Goal: Navigation & Orientation: Find specific page/section

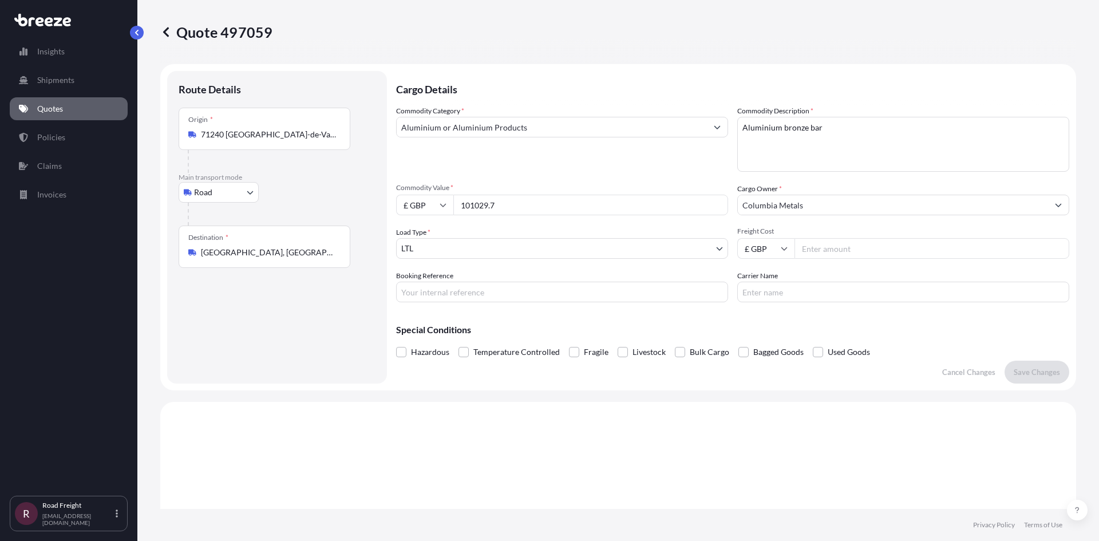
select select "Road"
select select "1"
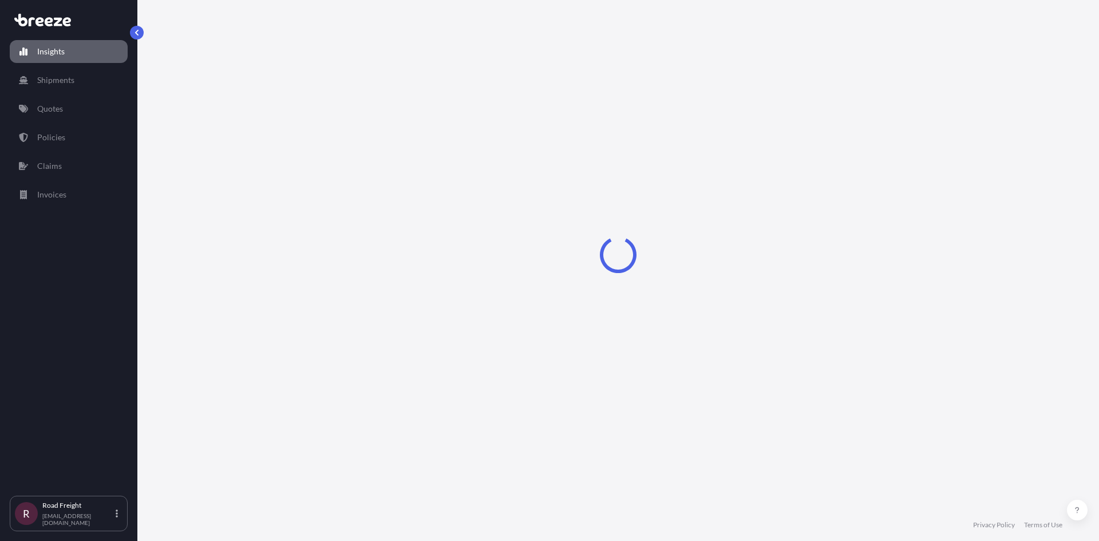
select select "2025"
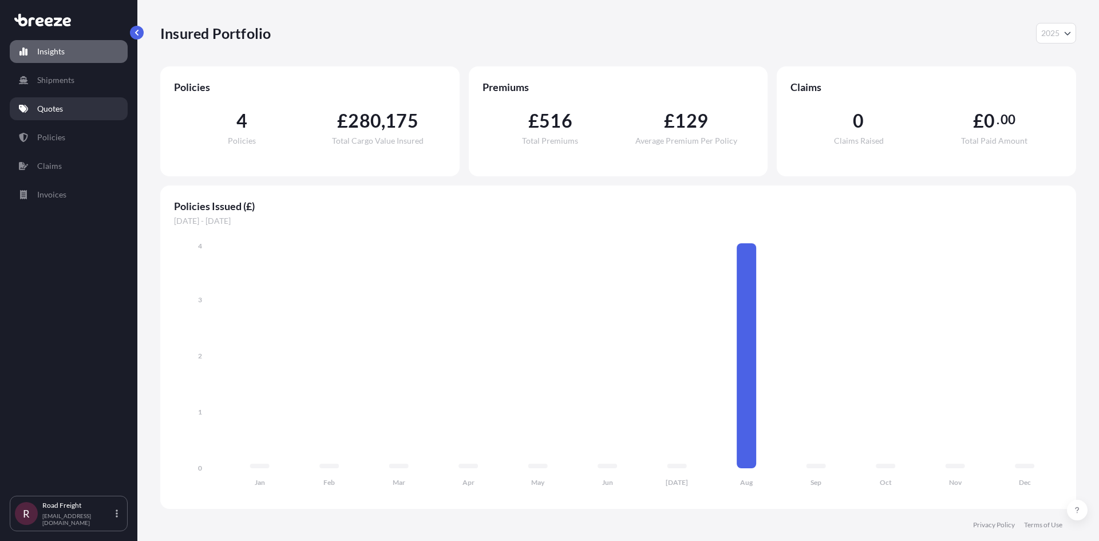
click at [48, 113] on p "Quotes" at bounding box center [50, 108] width 26 height 11
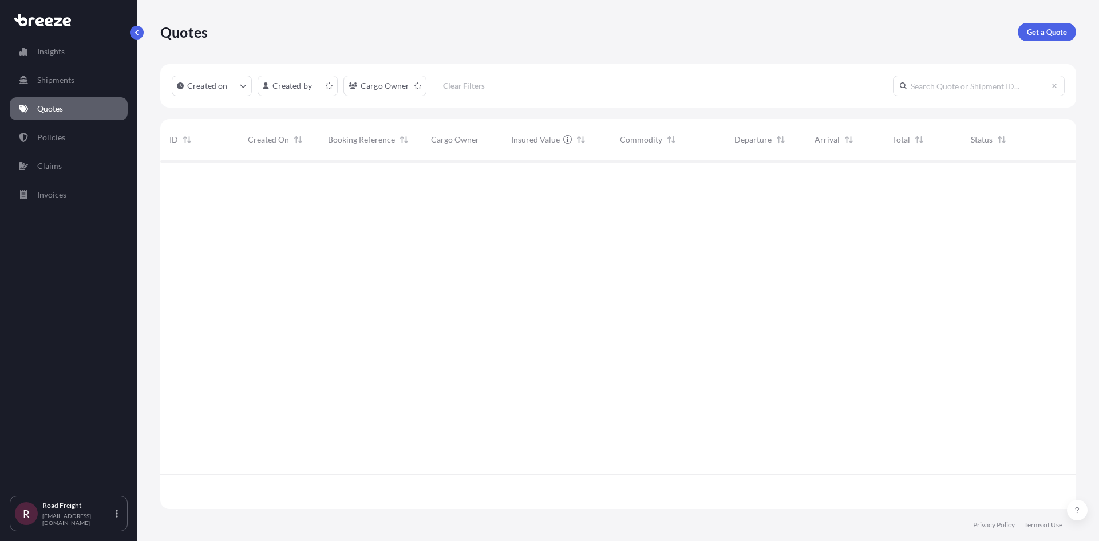
scroll to position [346, 907]
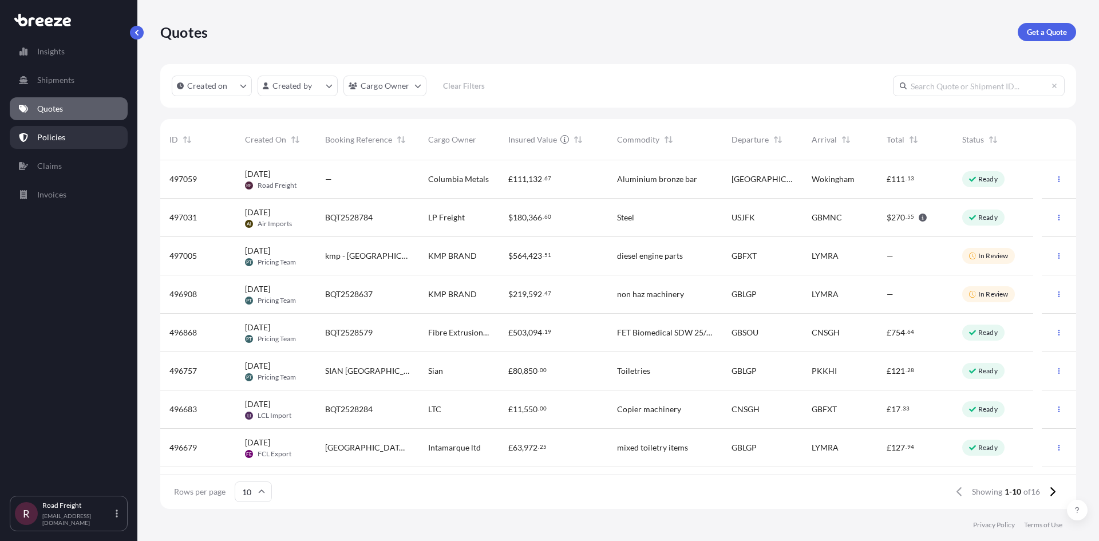
click at [99, 141] on link "Policies" at bounding box center [69, 137] width 118 height 23
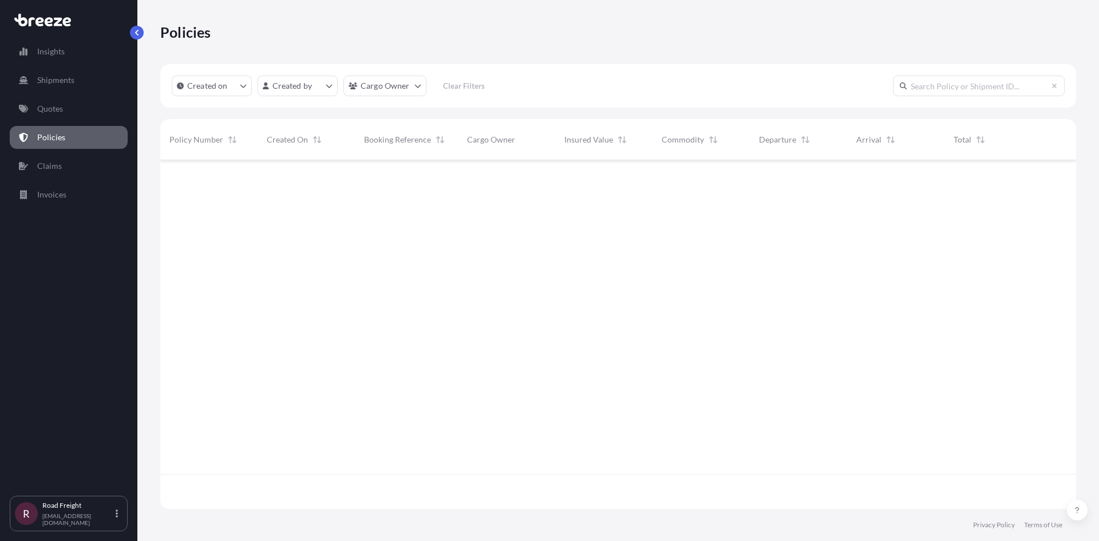
scroll to position [346, 907]
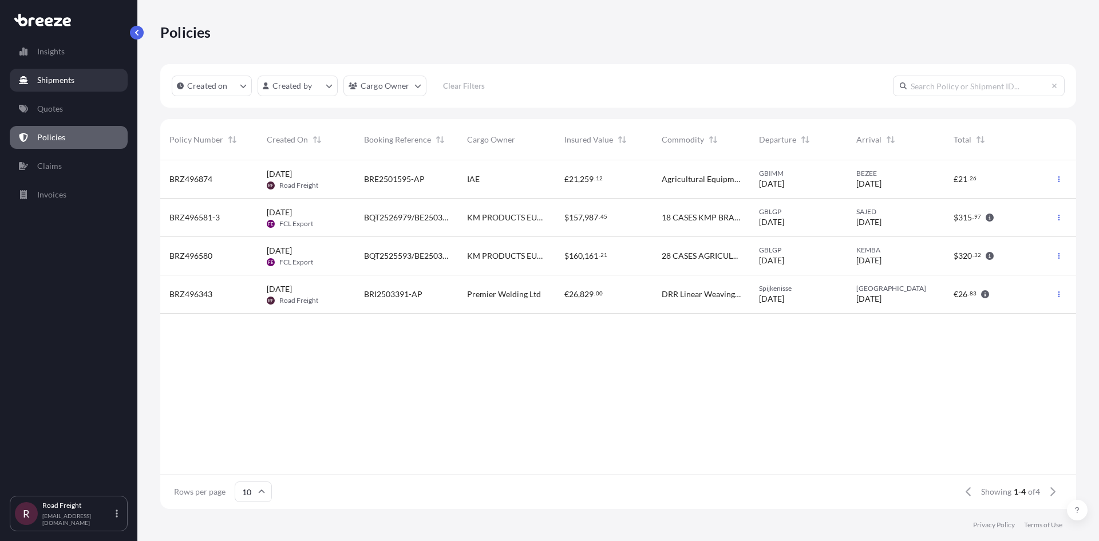
click at [97, 81] on link "Shipments" at bounding box center [69, 80] width 118 height 23
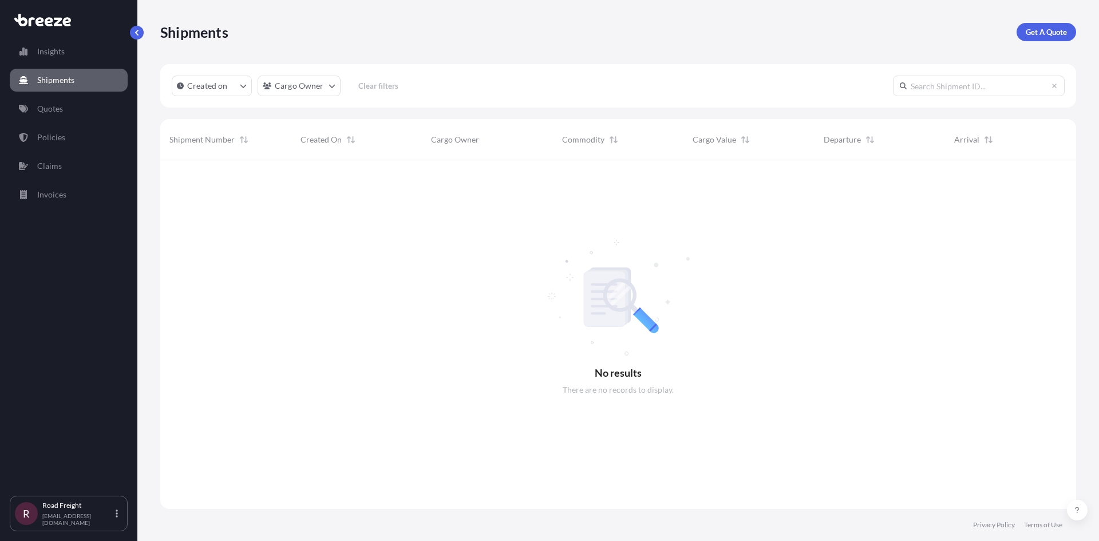
scroll to position [381, 907]
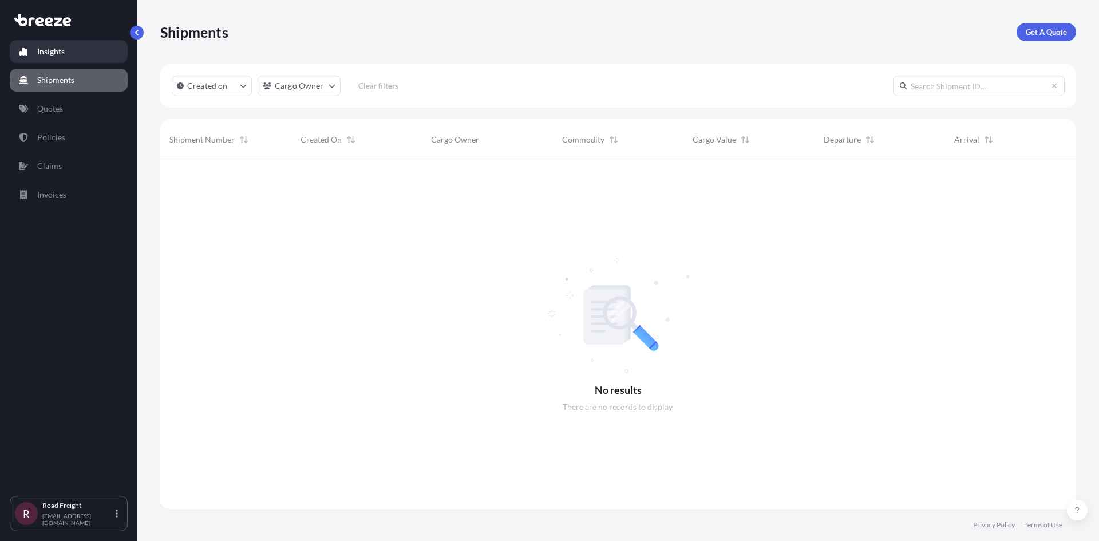
click at [93, 58] on link "Insights" at bounding box center [69, 51] width 118 height 23
select select "2025"
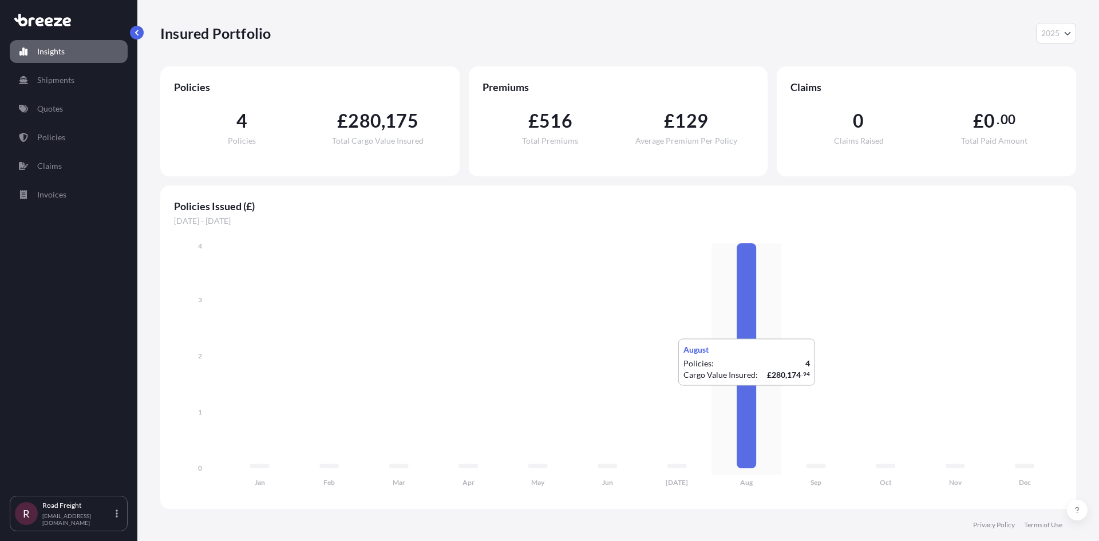
click at [739, 397] on icon at bounding box center [746, 355] width 19 height 225
click at [345, 123] on span "£" at bounding box center [342, 121] width 11 height 18
click at [384, 122] on span "," at bounding box center [383, 121] width 4 height 18
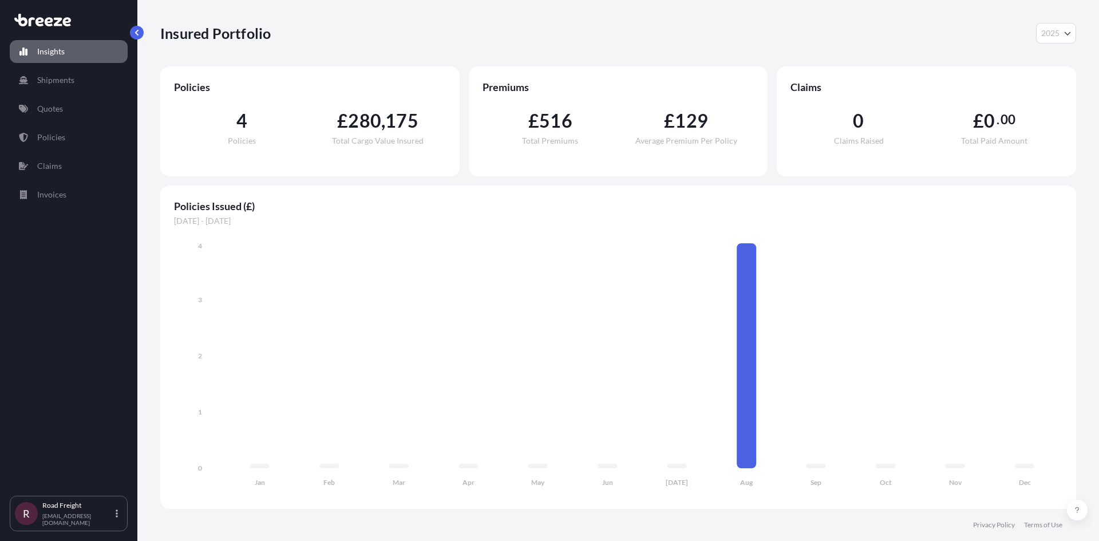
click at [135, 230] on div "Insights Shipments Quotes Policies Claims Invoices R Road Freight road@uniexpre…" at bounding box center [68, 270] width 137 height 541
click at [81, 200] on link "Invoices" at bounding box center [69, 194] width 118 height 23
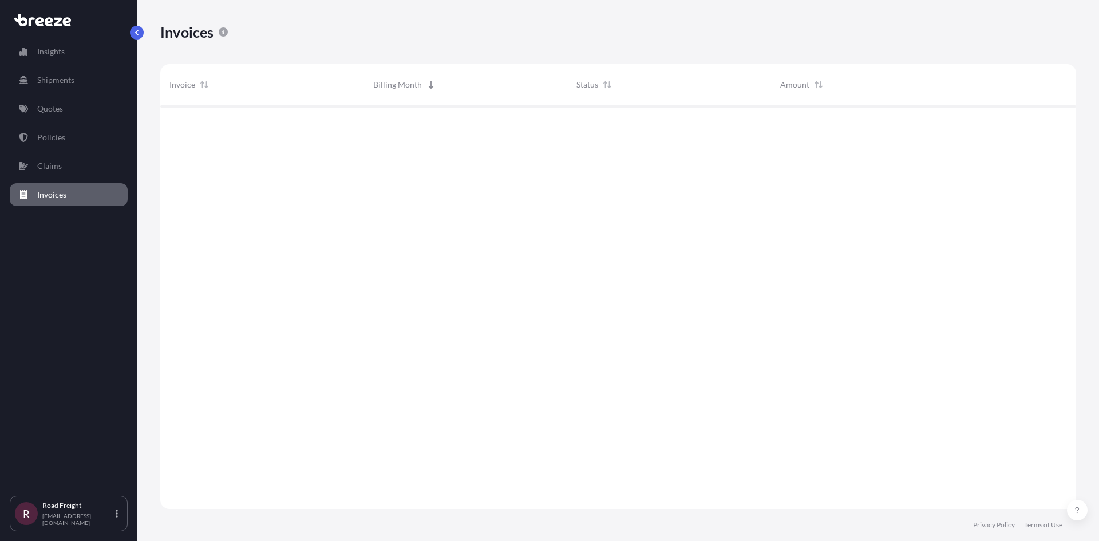
scroll to position [436, 907]
click at [79, 55] on link "Insights" at bounding box center [69, 51] width 118 height 23
select select "2025"
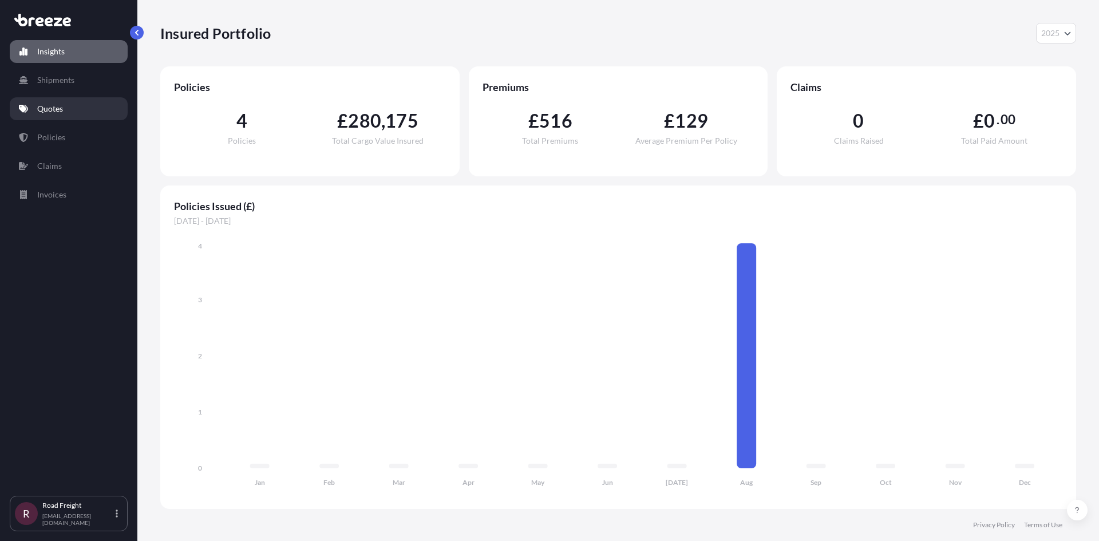
click at [81, 108] on link "Quotes" at bounding box center [69, 108] width 118 height 23
